Goal: Information Seeking & Learning: Learn about a topic

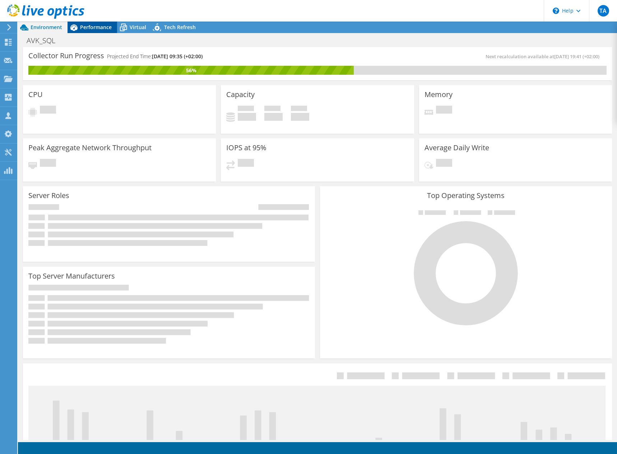
click at [98, 27] on span "Performance" at bounding box center [96, 27] width 32 height 7
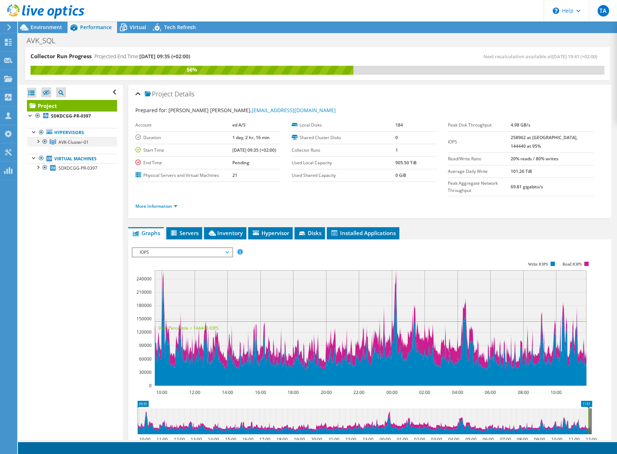
click at [39, 143] on div at bounding box center [37, 140] width 7 height 7
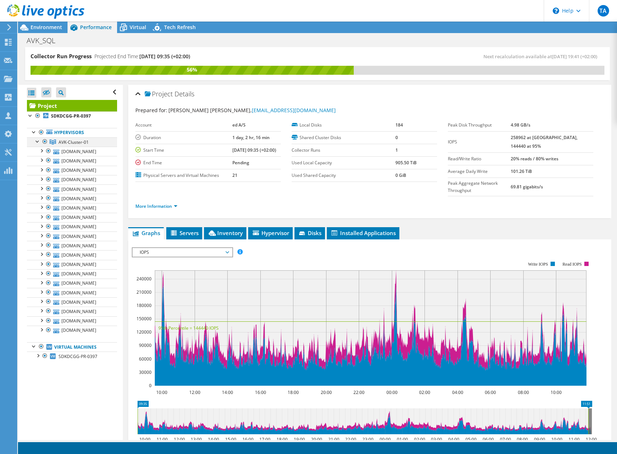
click at [45, 142] on div at bounding box center [44, 141] width 7 height 9
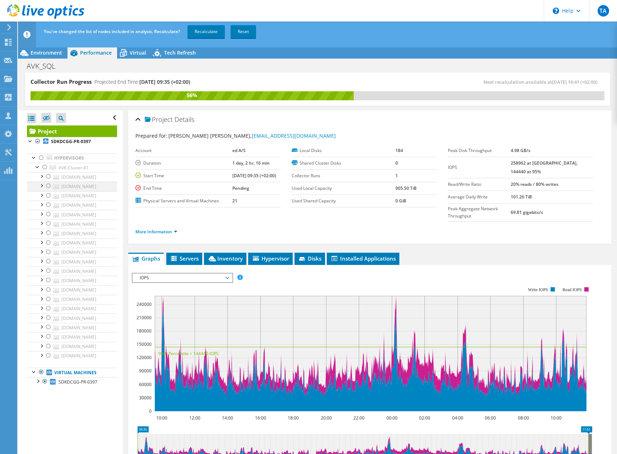
click at [48, 190] on div at bounding box center [48, 185] width 7 height 9
click at [48, 237] on div at bounding box center [48, 232] width 7 height 9
click at [47, 331] on div at bounding box center [48, 326] width 7 height 9
click at [48, 359] on div at bounding box center [48, 355] width 7 height 9
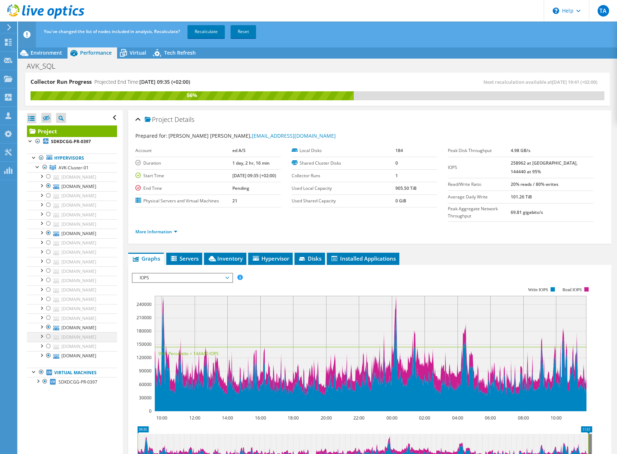
click at [48, 340] on div at bounding box center [48, 336] width 7 height 9
click at [50, 257] on div at bounding box center [48, 261] width 7 height 9
click at [308, 255] on span "Disks" at bounding box center [309, 258] width 23 height 7
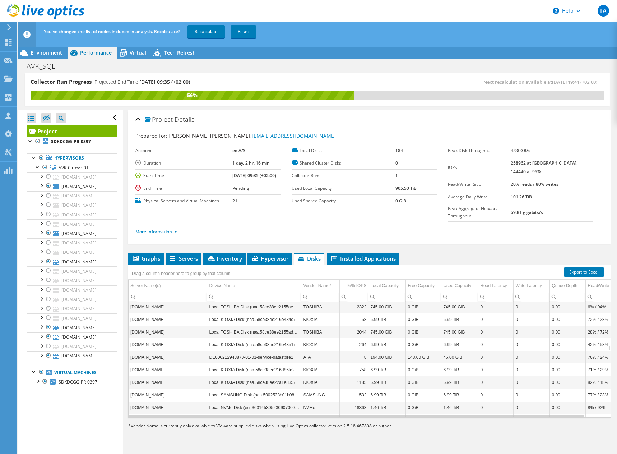
scroll to position [862, 0]
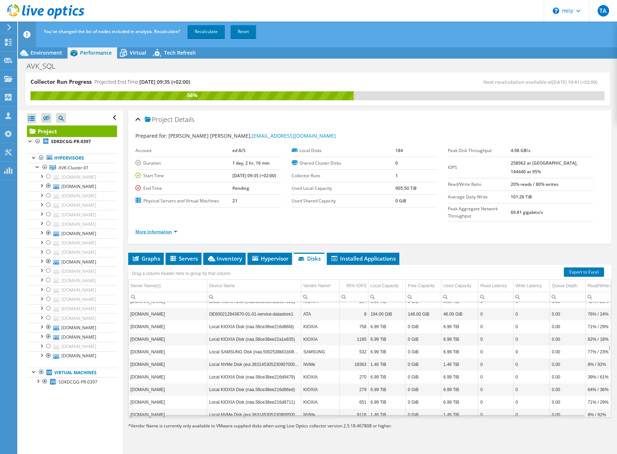
click at [176, 228] on link "More Information" at bounding box center [156, 231] width 42 height 6
